Goal: Check status: Check status

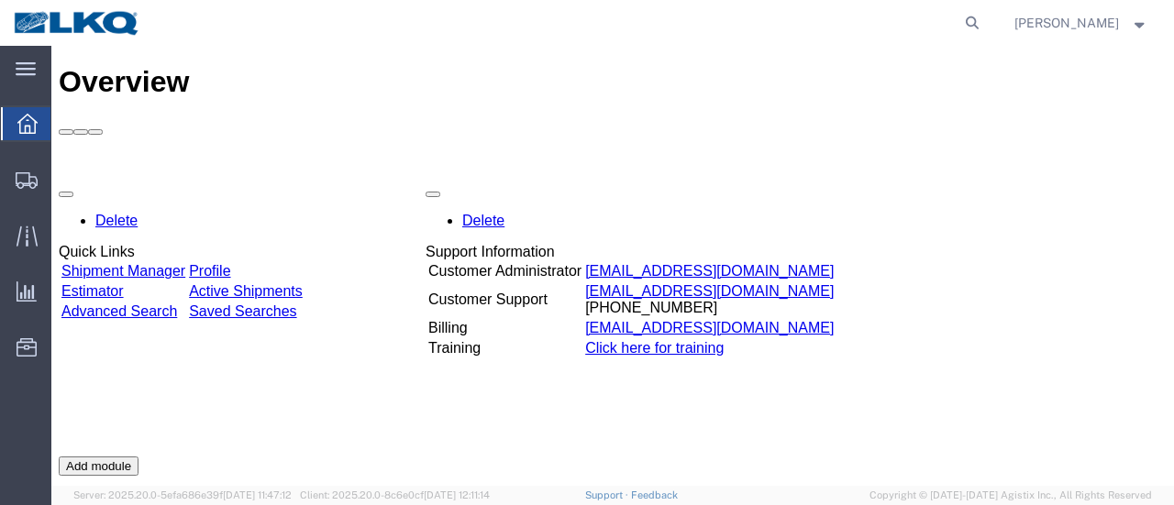
click at [967, 23] on agx-global-search at bounding box center [694, 23] width 587 height 46
click at [985, 23] on icon at bounding box center [972, 23] width 26 height 26
type input "56698917"
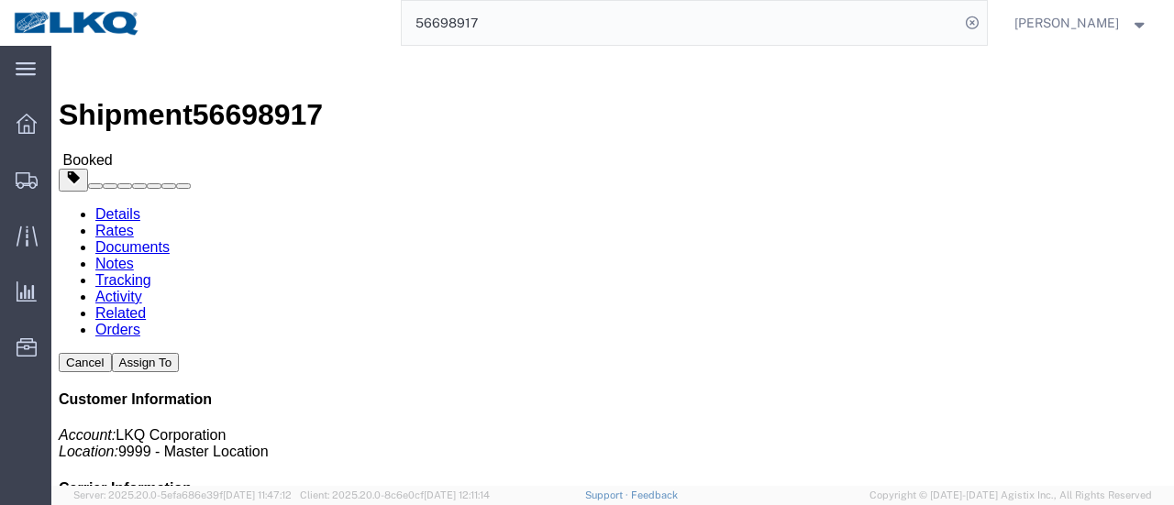
click link "Documents"
